Goal: Information Seeking & Learning: Learn about a topic

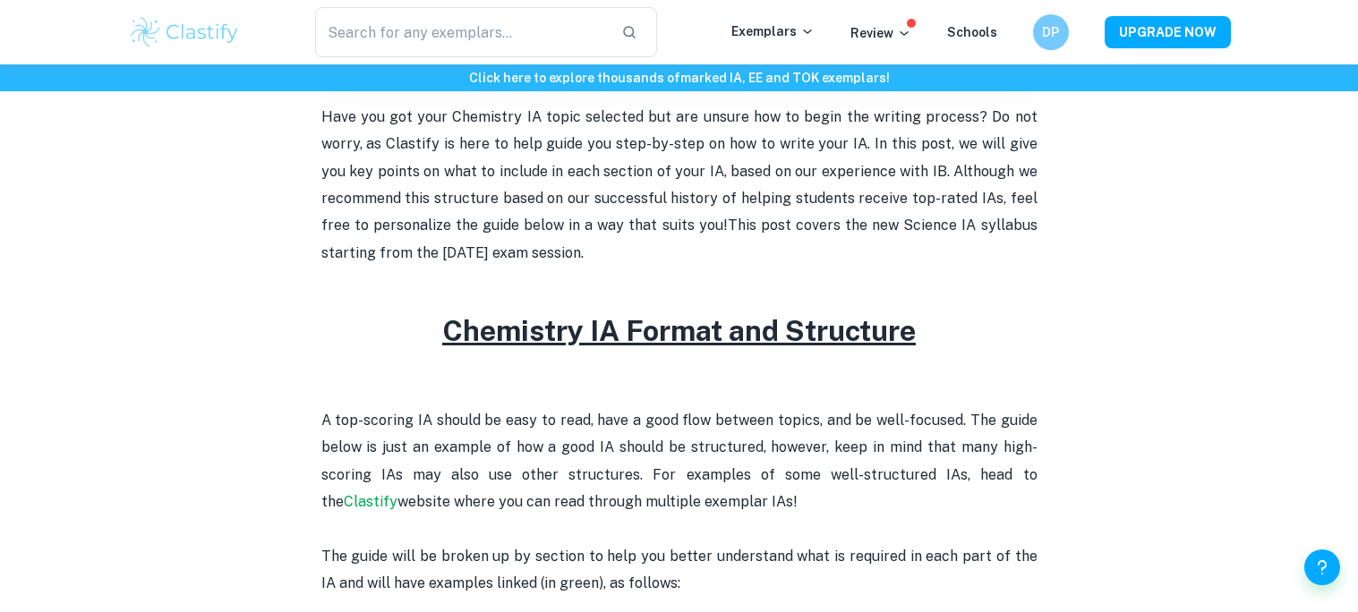
scroll to position [687, 0]
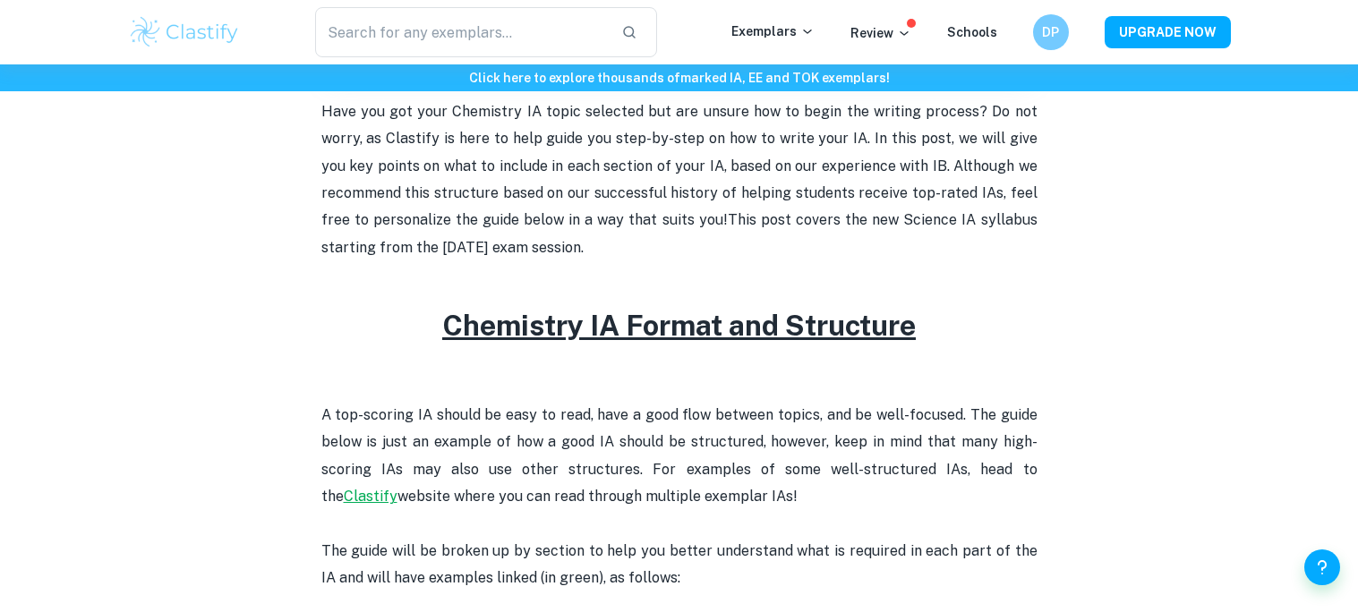
click at [397, 488] on link "Clastify" at bounding box center [371, 496] width 54 height 17
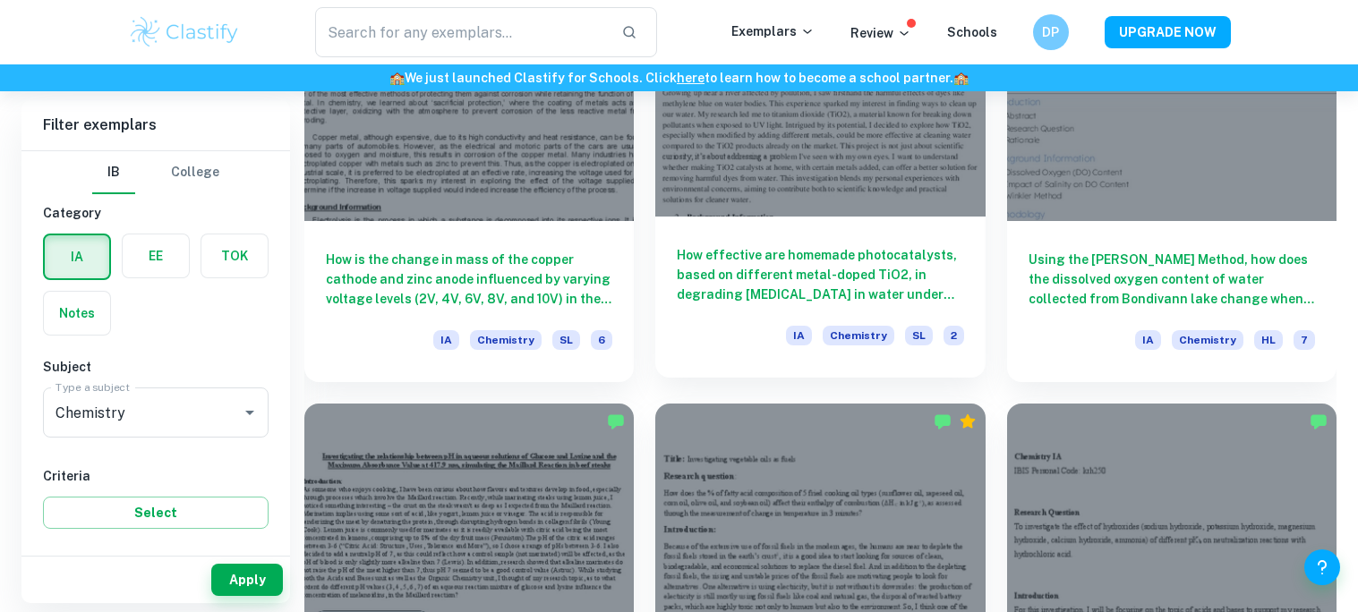
scroll to position [4276, 0]
